Goal: Find specific page/section: Find specific page/section

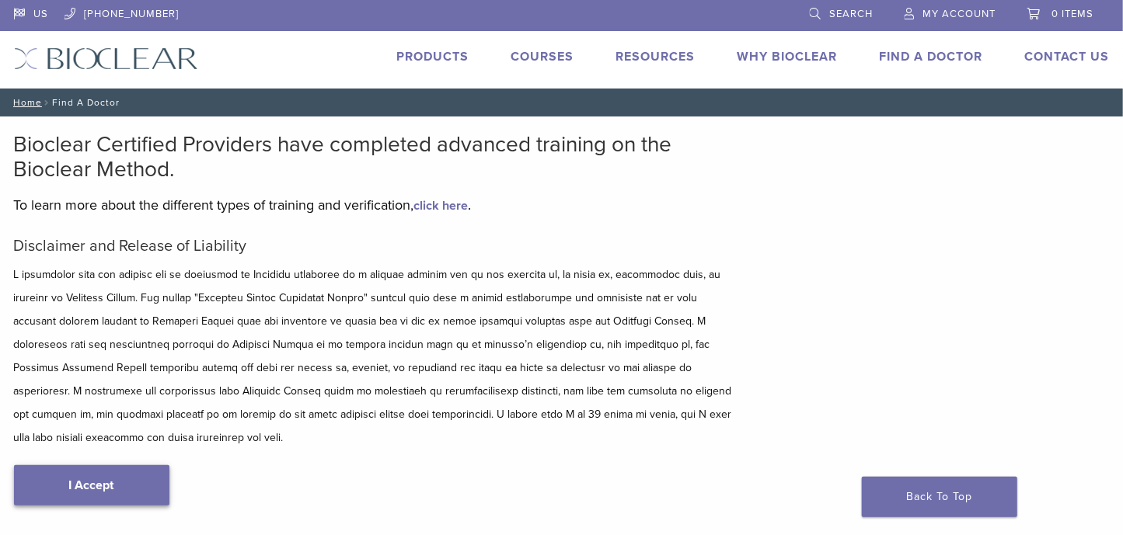
click at [109, 465] on link "I Accept" at bounding box center [91, 485] width 155 height 40
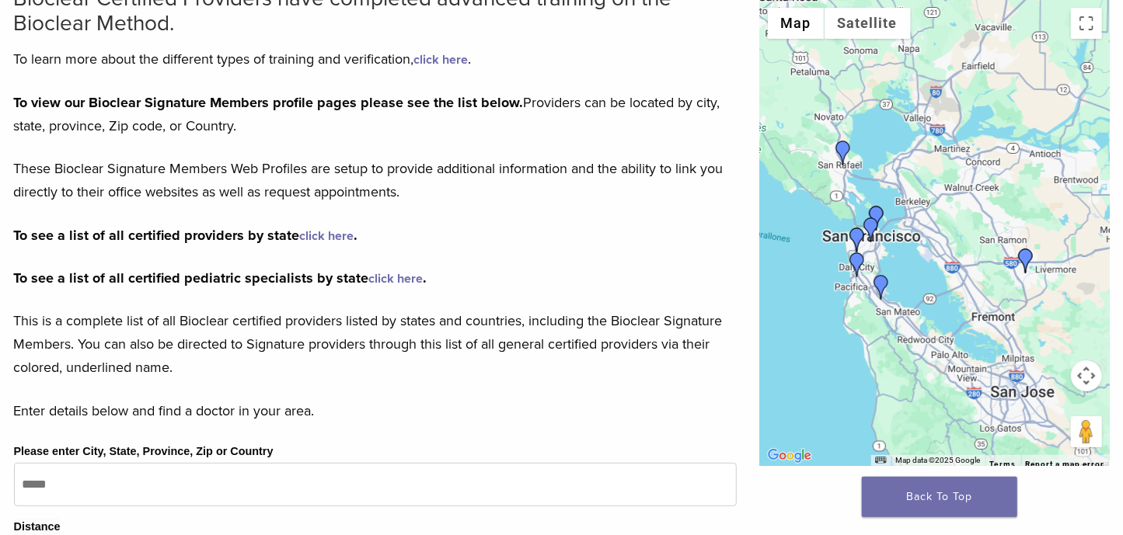
scroll to position [311, 0]
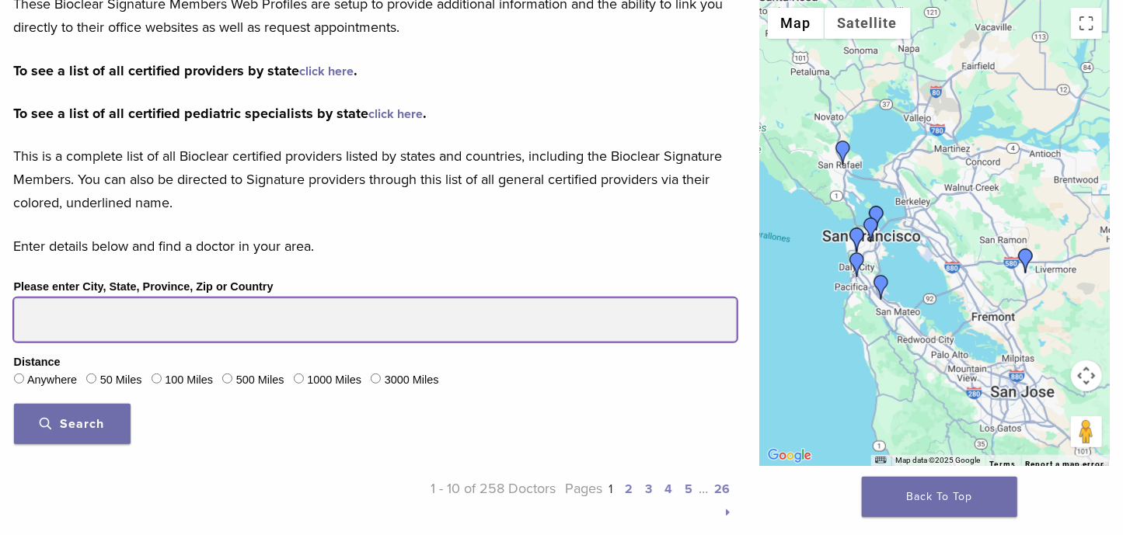
click at [94, 314] on input "Please enter City, State, Province, Zip or Country" at bounding box center [375, 320] width 723 height 44
type input "**********"
click at [14, 404] on button "Search" at bounding box center [72, 424] width 117 height 40
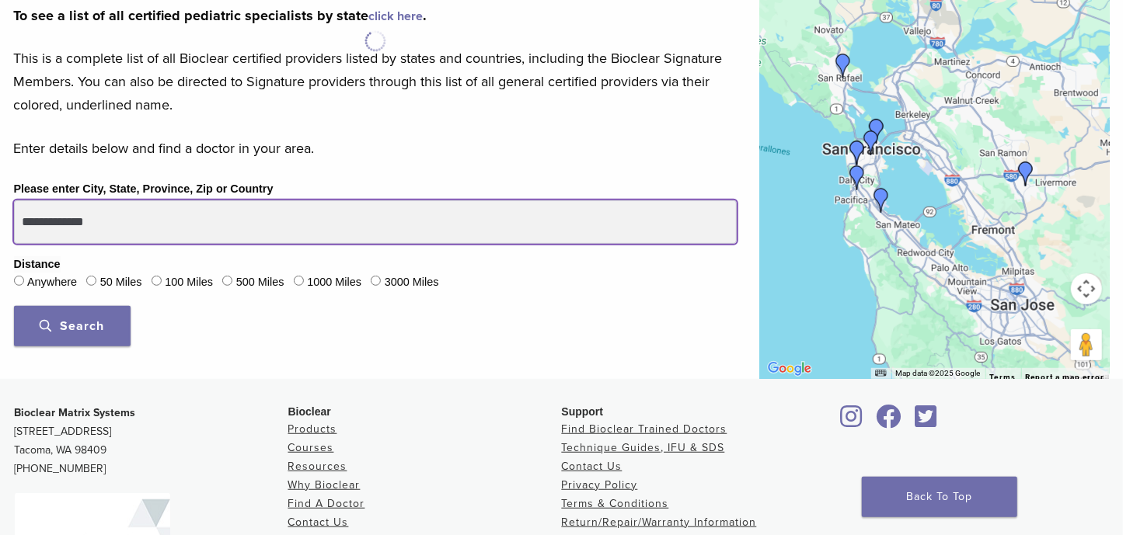
scroll to position [362, 0]
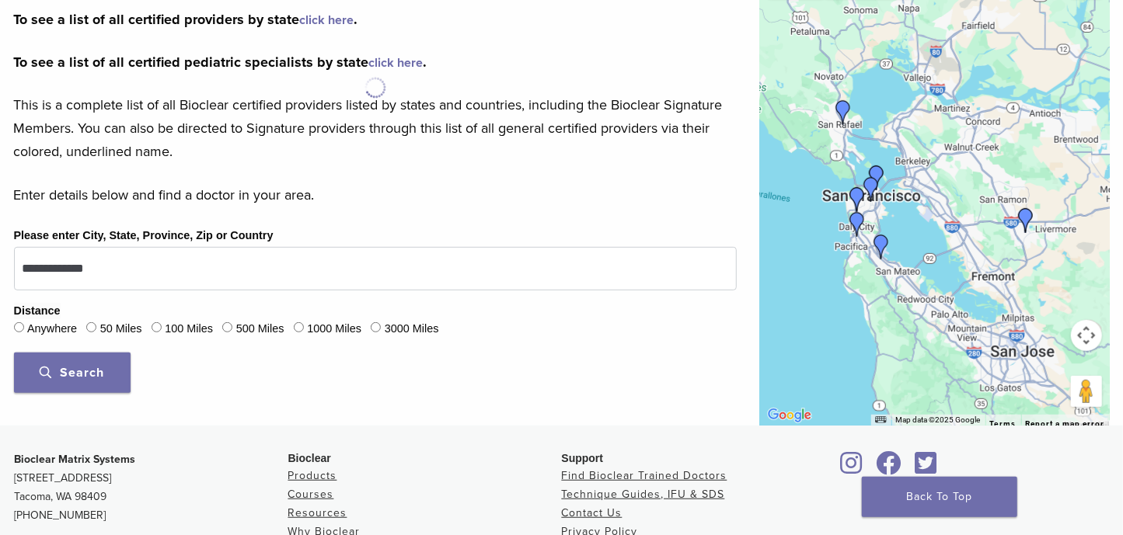
click at [90, 365] on span "Search" at bounding box center [72, 373] width 64 height 16
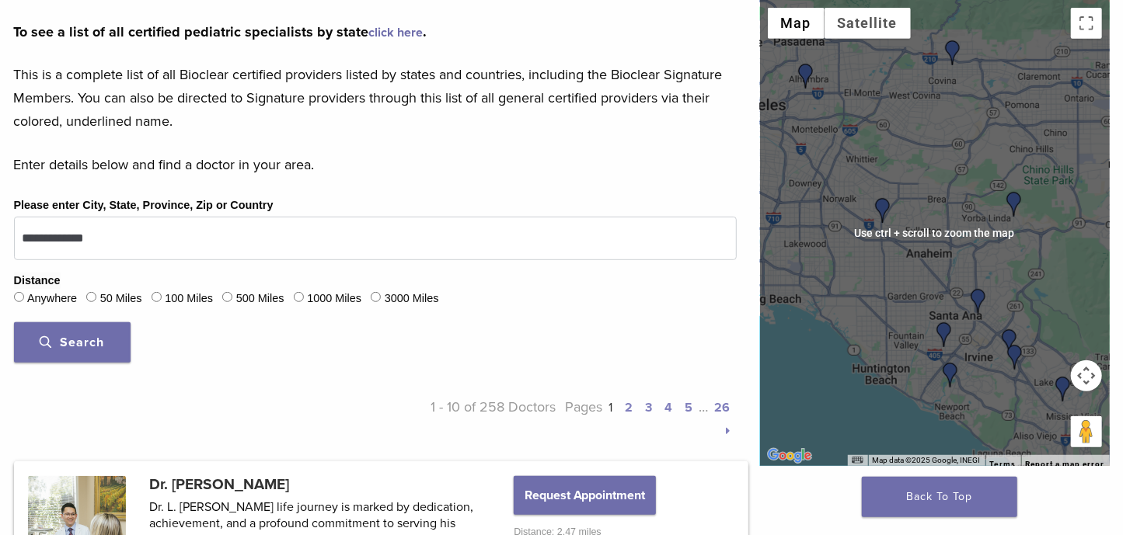
scroll to position [414, 0]
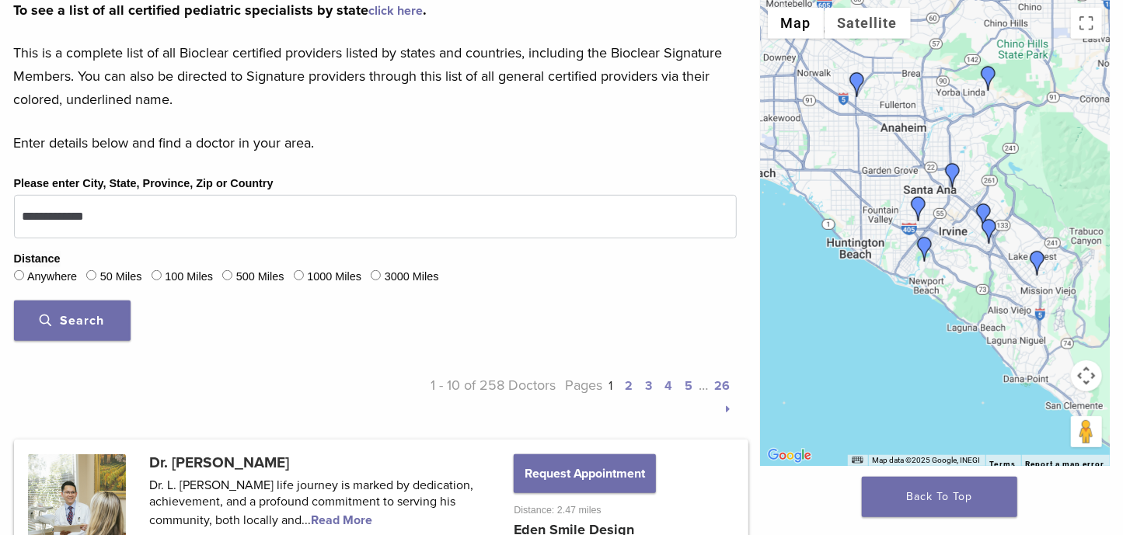
drag, startPoint x: 995, startPoint y: 381, endPoint x: 967, endPoint y: 255, distance: 128.8
click at [967, 255] on div at bounding box center [935, 233] width 350 height 466
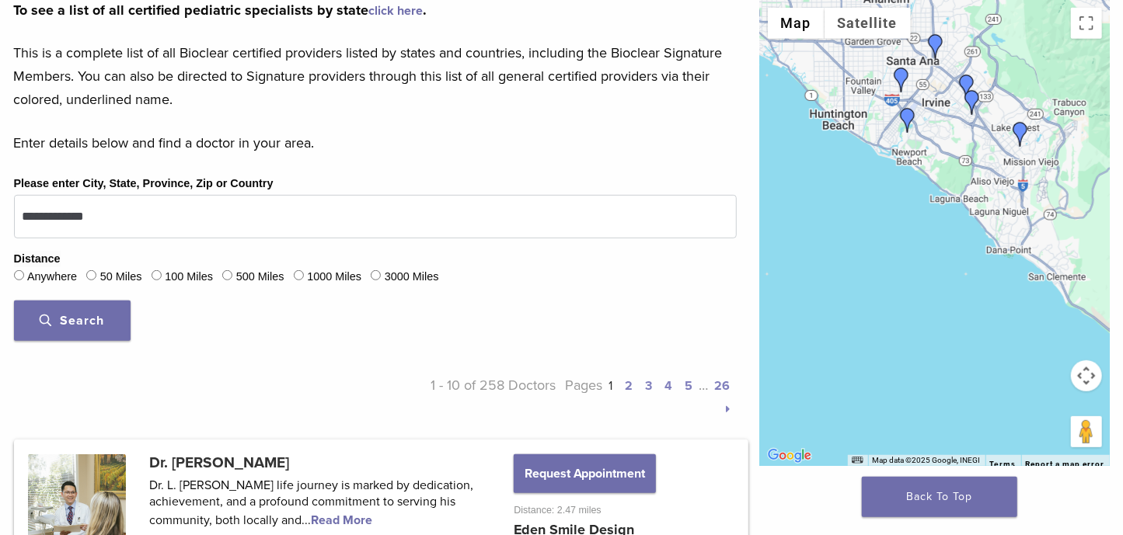
drag, startPoint x: 981, startPoint y: 321, endPoint x: 922, endPoint y: 253, distance: 89.8
click at [965, 191] on div at bounding box center [935, 233] width 350 height 466
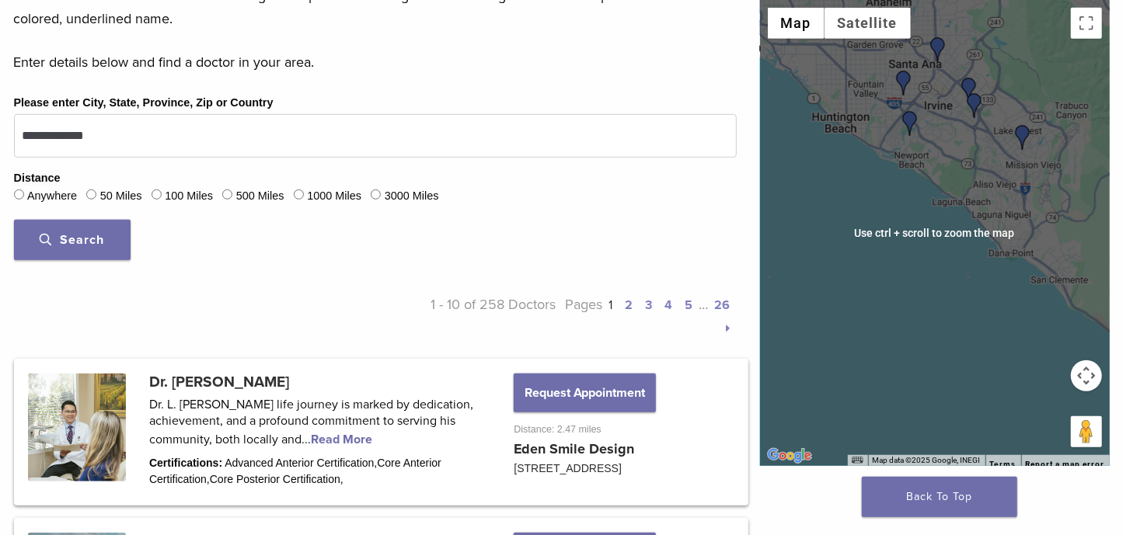
scroll to position [570, 0]
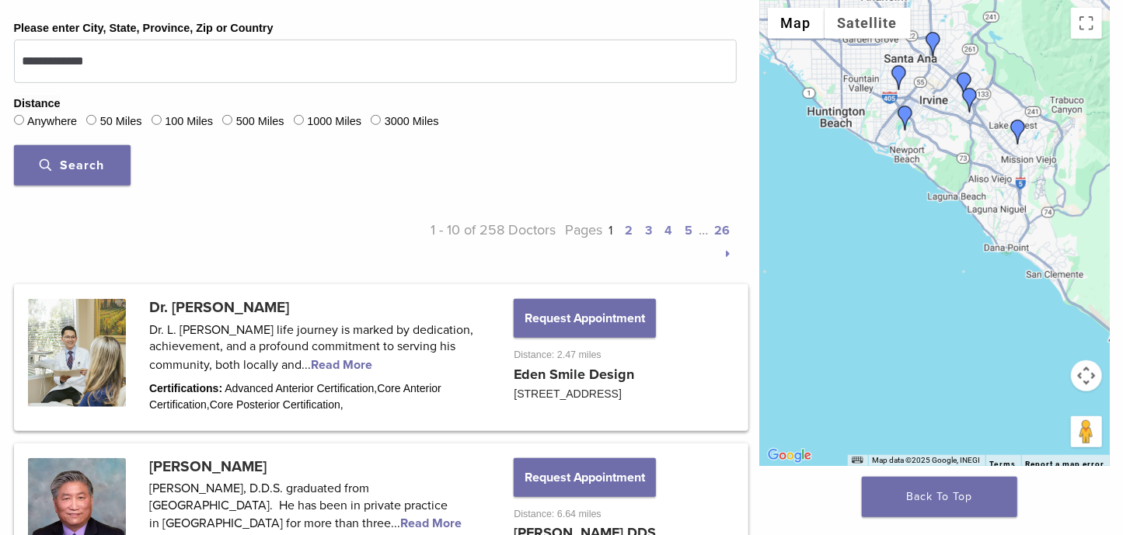
click at [903, 113] on img "Dr. James Chau" at bounding box center [905, 118] width 25 height 25
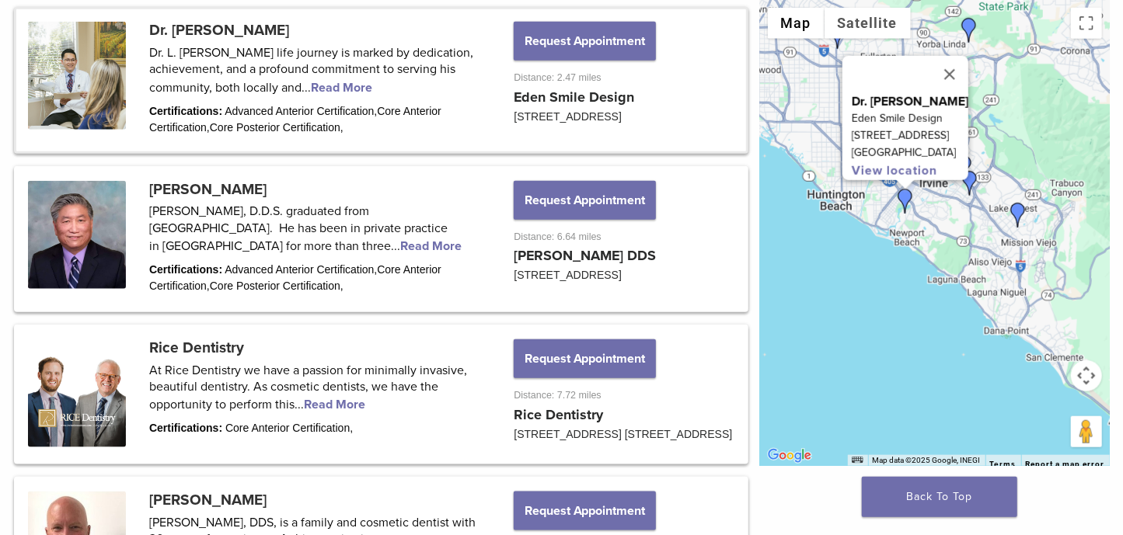
scroll to position [853, 0]
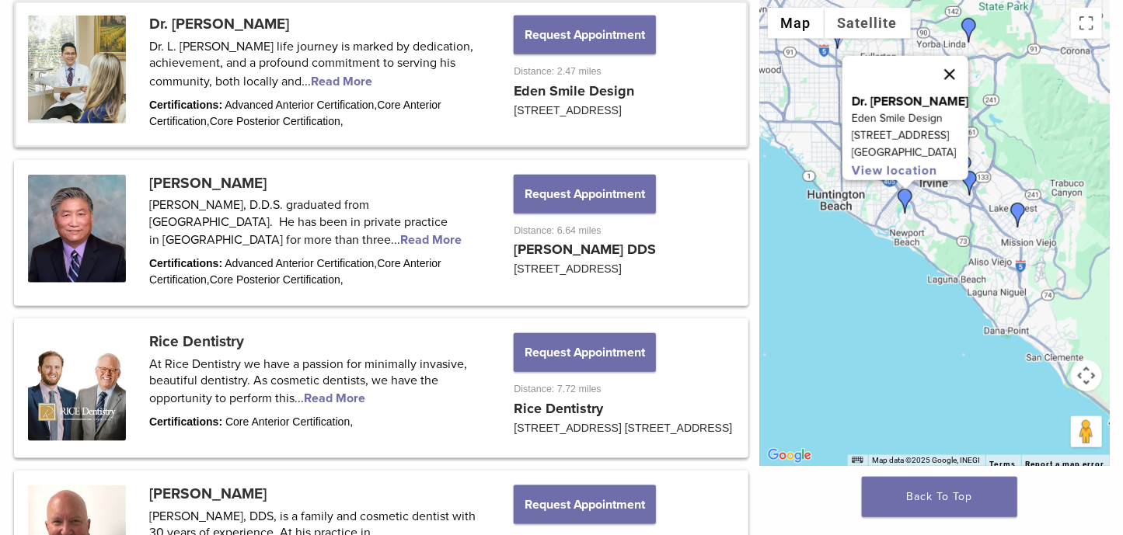
click at [965, 67] on button "Close" at bounding box center [949, 74] width 37 height 37
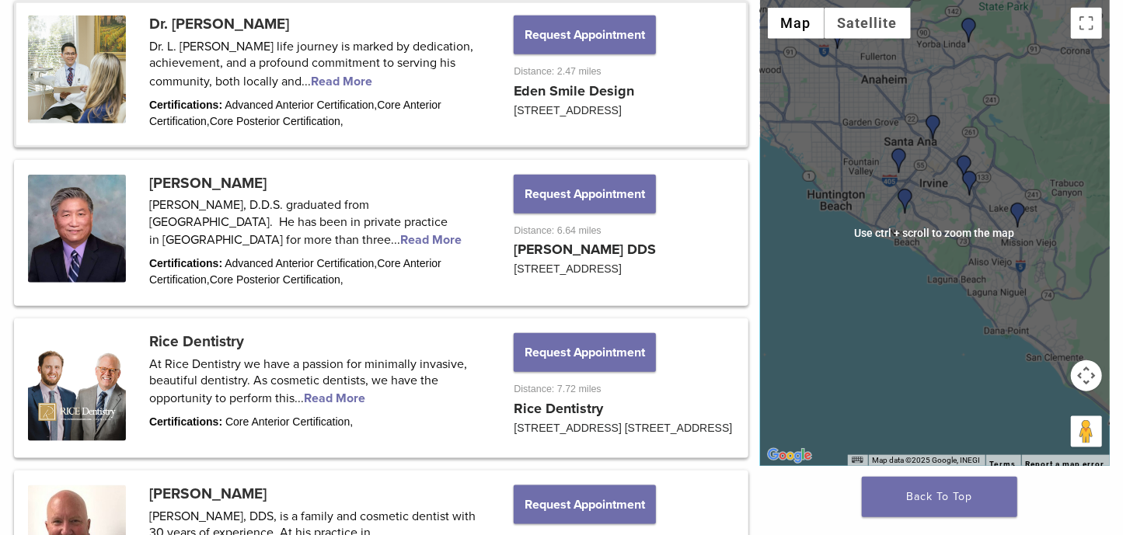
click at [873, 262] on div "To navigate, press the arrow keys." at bounding box center [935, 233] width 350 height 466
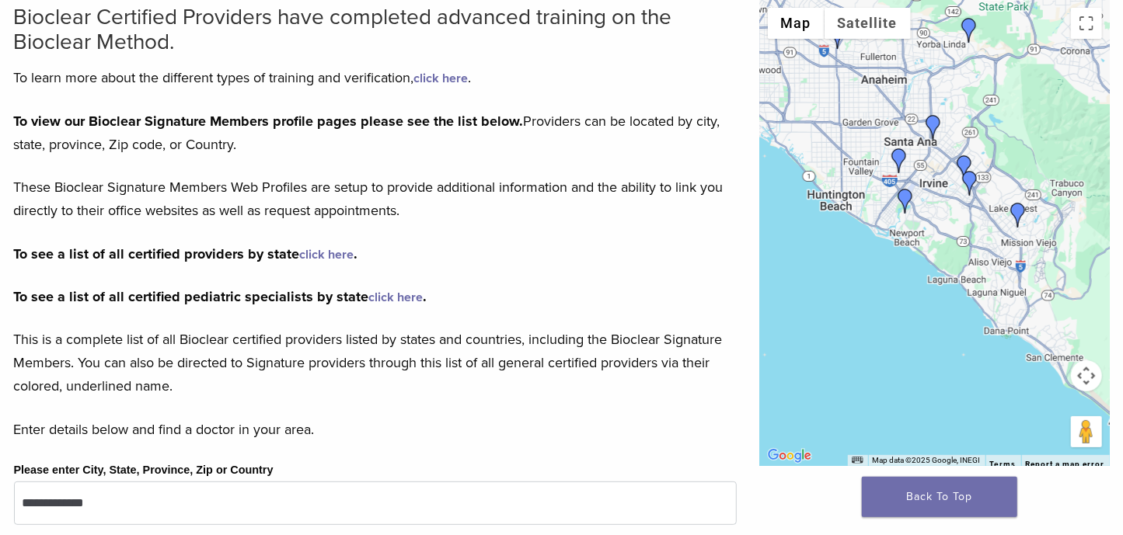
scroll to position [0, 0]
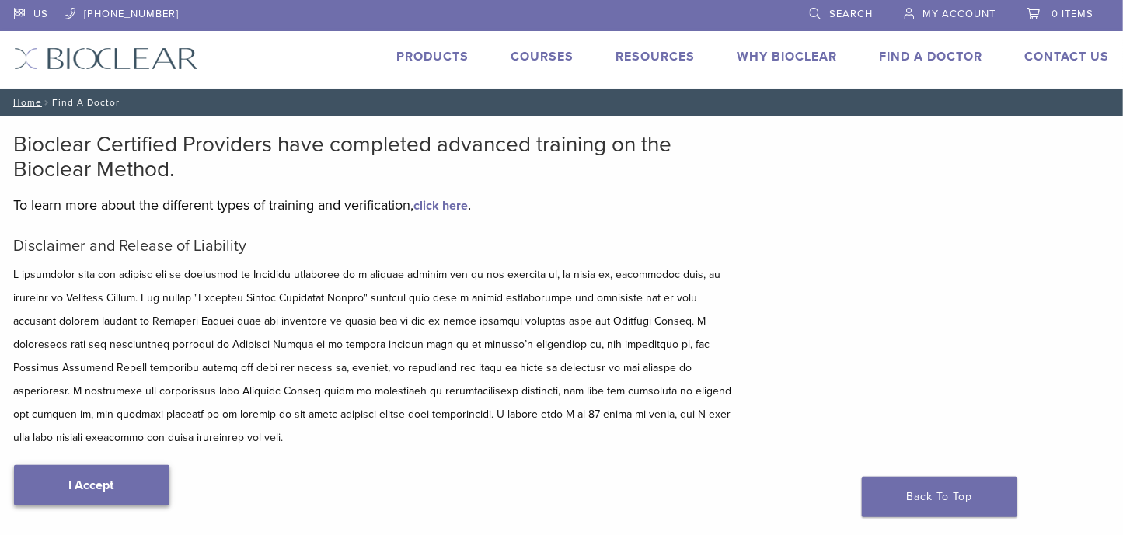
click at [99, 465] on link "I Accept" at bounding box center [91, 485] width 155 height 40
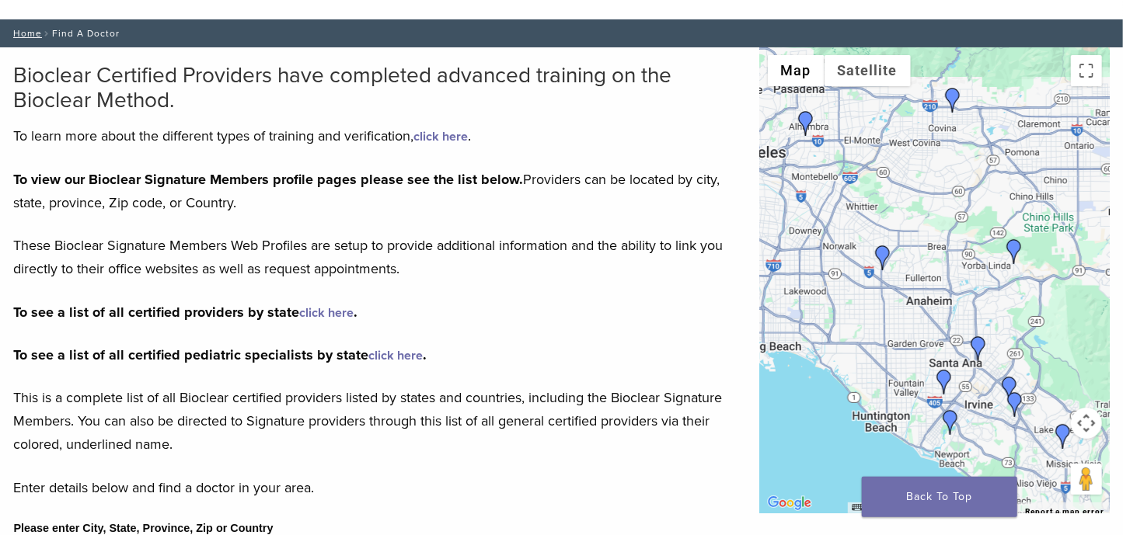
scroll to position [51, 0]
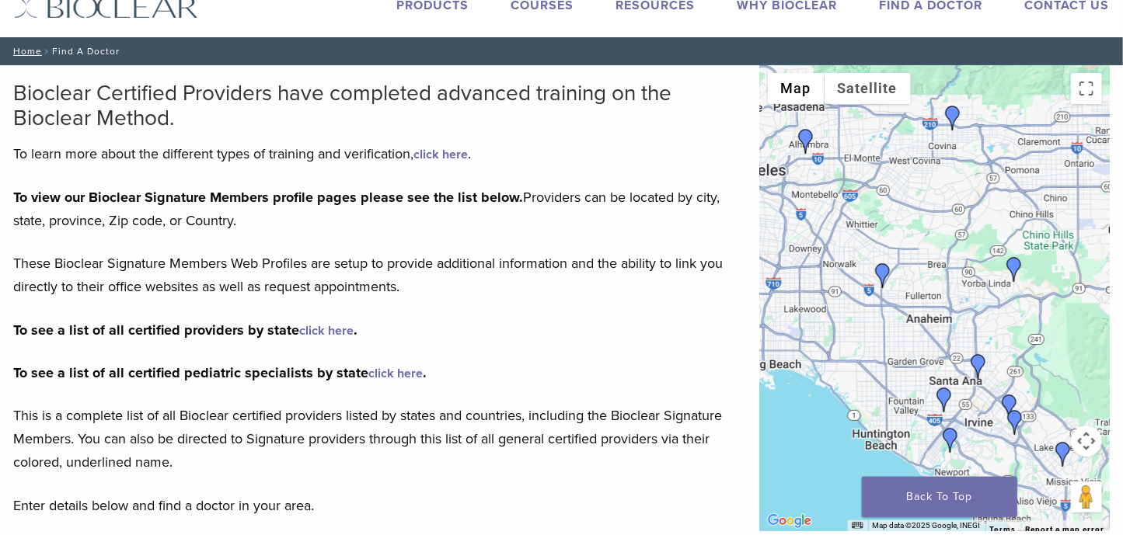
click at [337, 331] on link "click here" at bounding box center [327, 331] width 54 height 16
drag, startPoint x: 160, startPoint y: 47, endPoint x: 115, endPoint y: 6, distance: 61.1
click at [160, 47] on nav "Home / Find A Doctor" at bounding box center [561, 51] width 1119 height 28
